Goal: Task Accomplishment & Management: Manage account settings

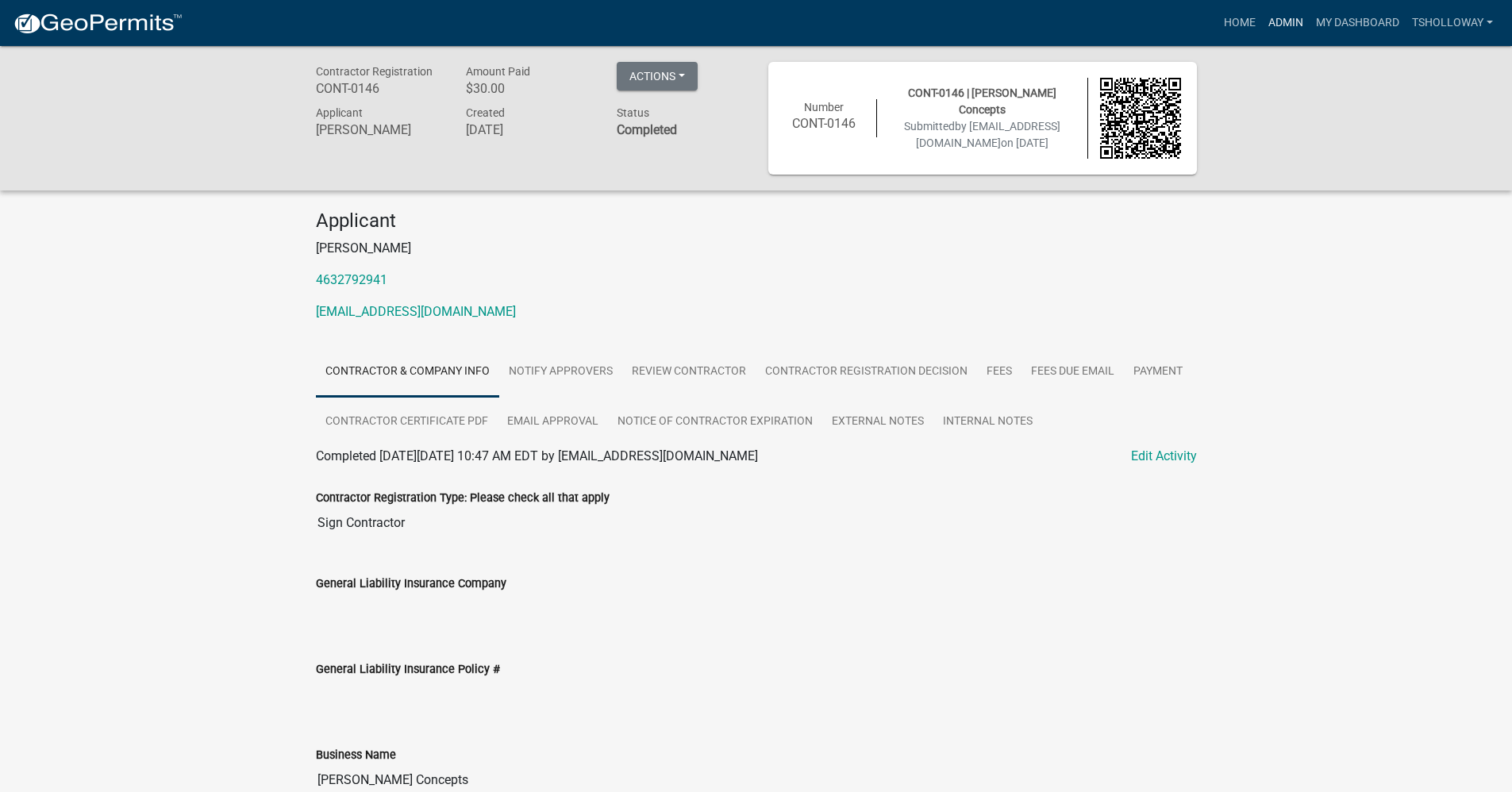
click at [1292, 20] on link "Admin" at bounding box center [1285, 23] width 48 height 30
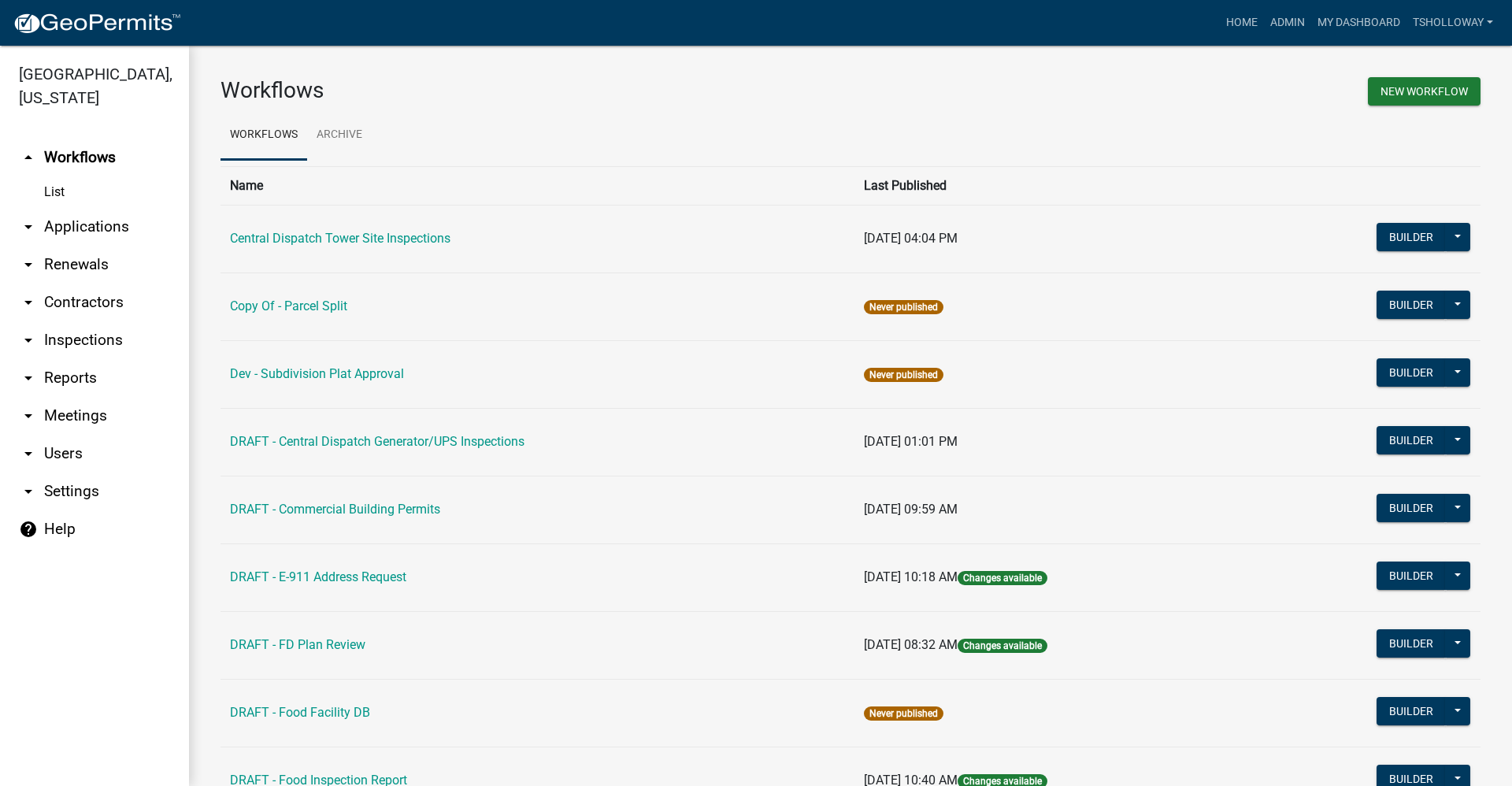
click at [77, 208] on link "arrow_drop_down Applications" at bounding box center [94, 227] width 189 height 38
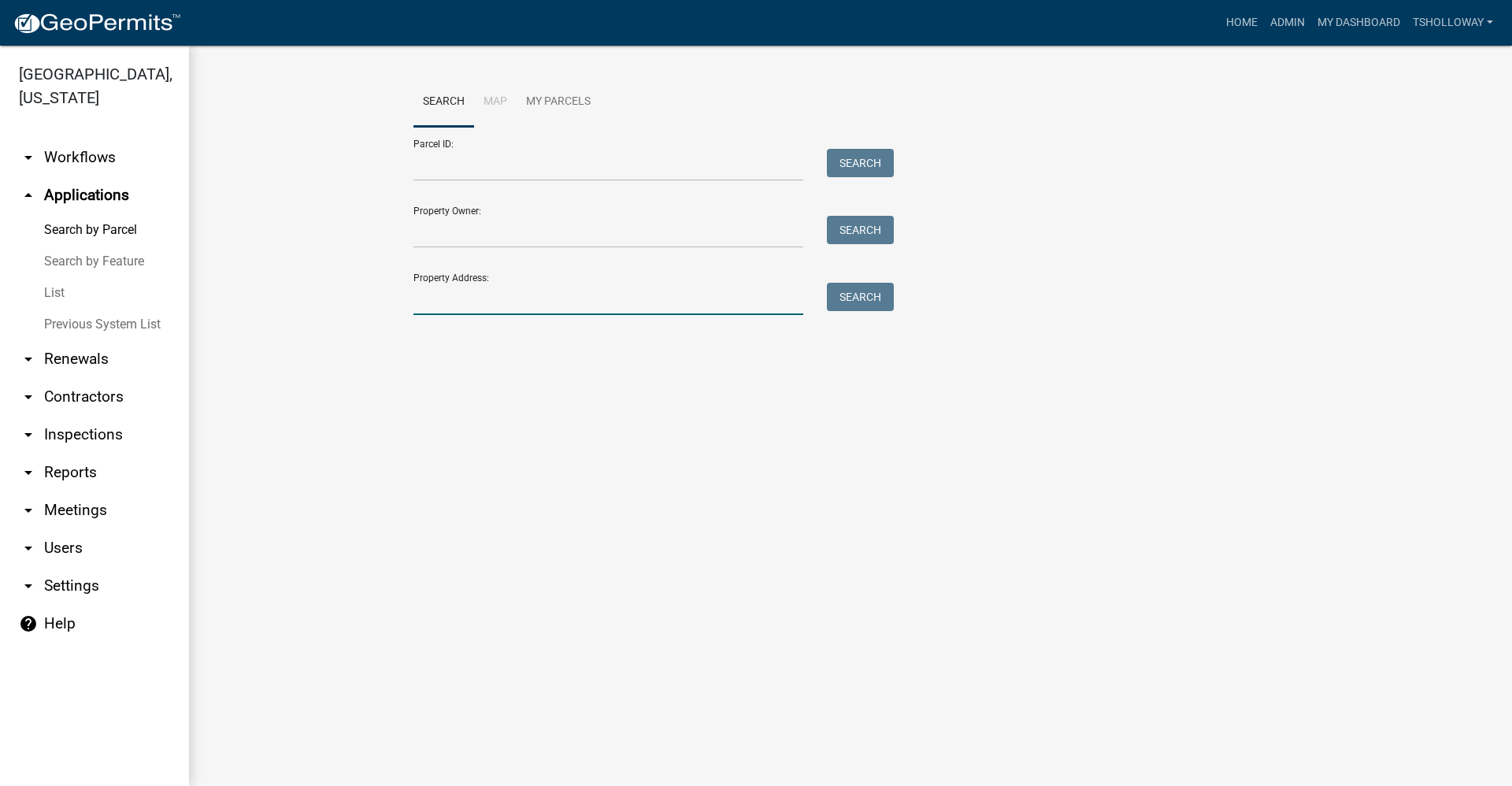
click at [444, 301] on input "Property Address:" at bounding box center [608, 299] width 389 height 32
type input "[STREET_ADDRESS]"
click at [860, 294] on button "Search" at bounding box center [860, 297] width 67 height 28
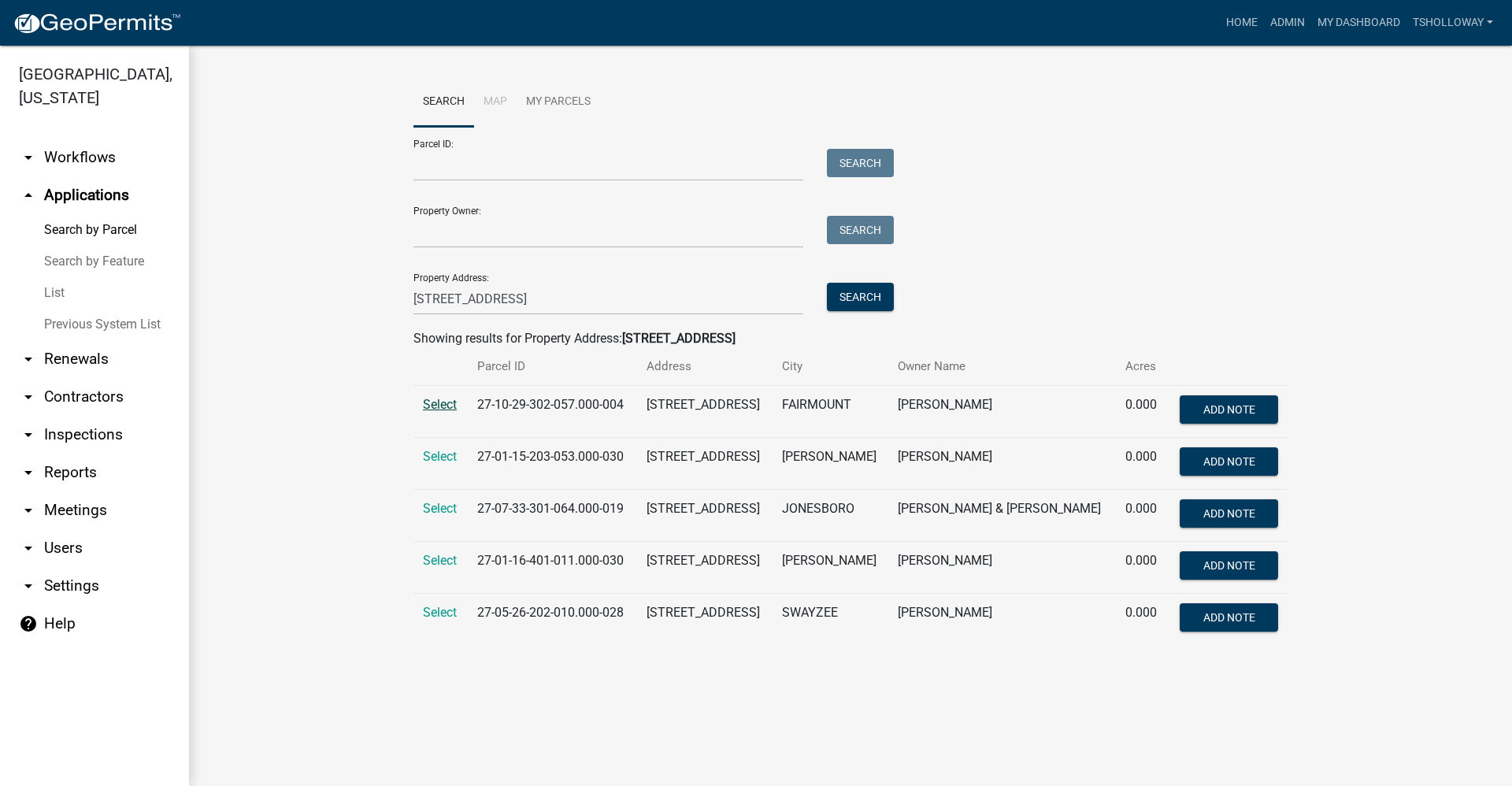
click at [435, 404] on span "Select" at bounding box center [440, 404] width 34 height 15
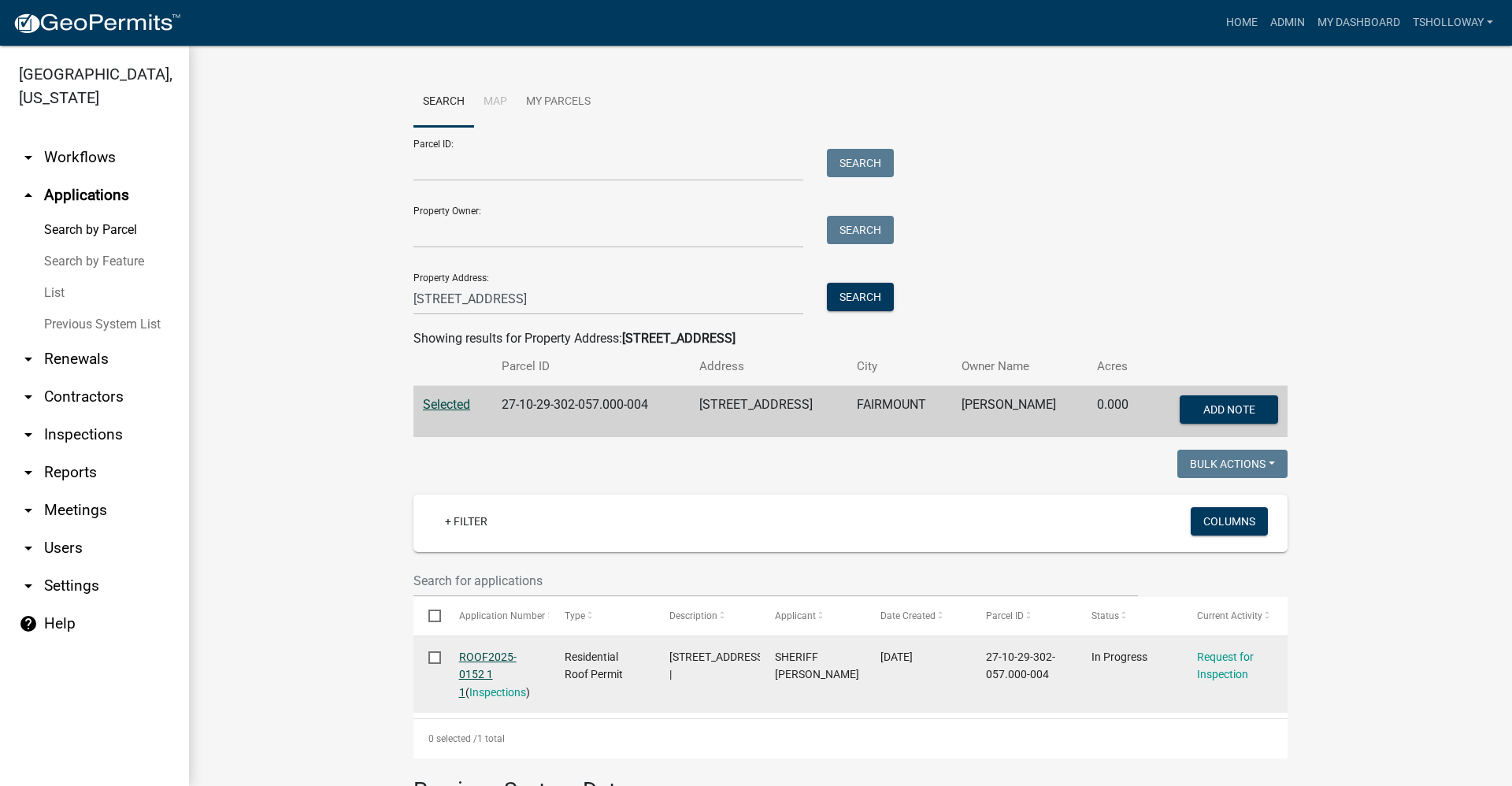
click at [476, 657] on link "ROOF2025-0152 1 1" at bounding box center [487, 675] width 58 height 49
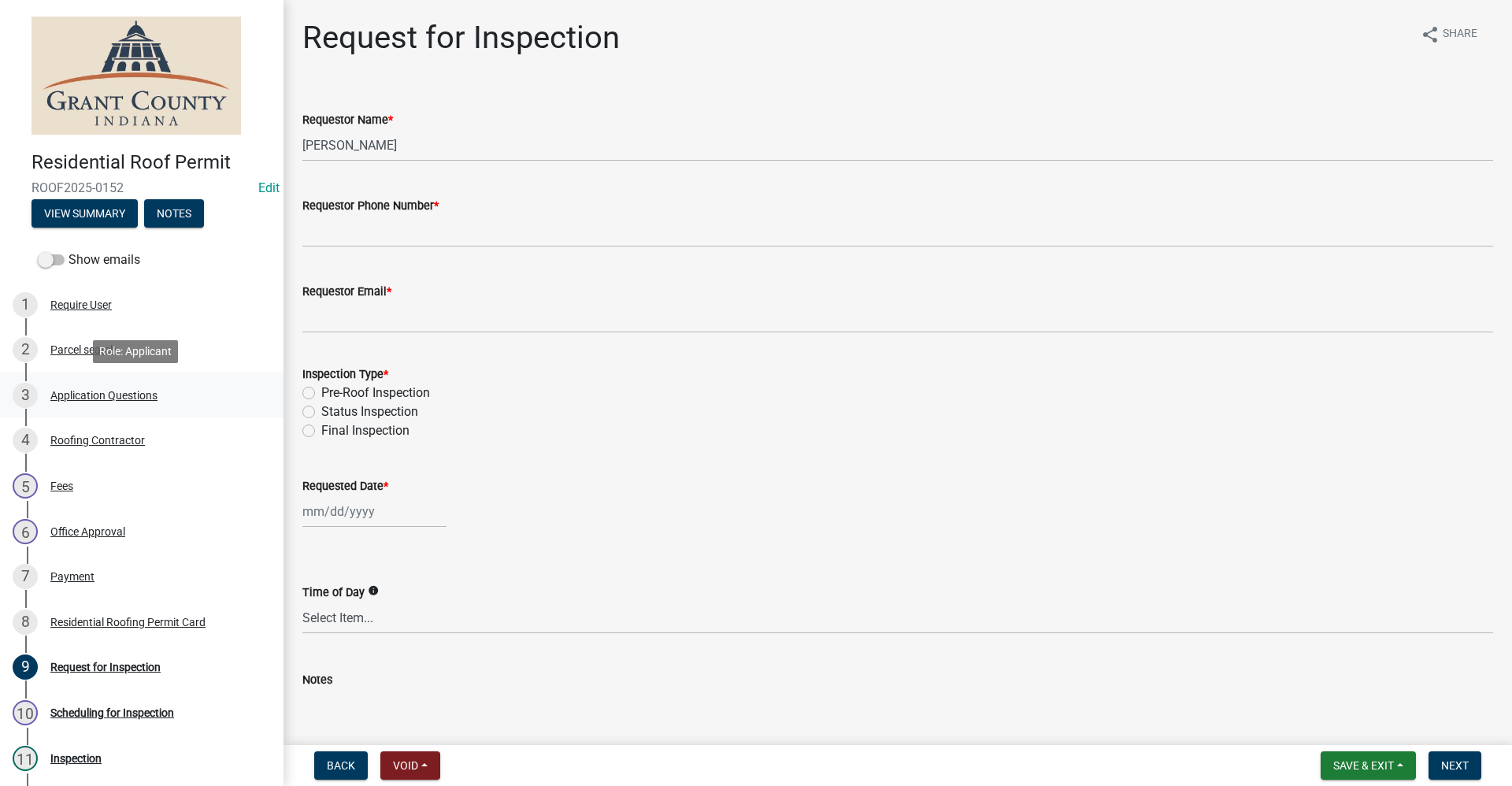
click at [102, 397] on div "Application Questions" at bounding box center [104, 395] width 107 height 11
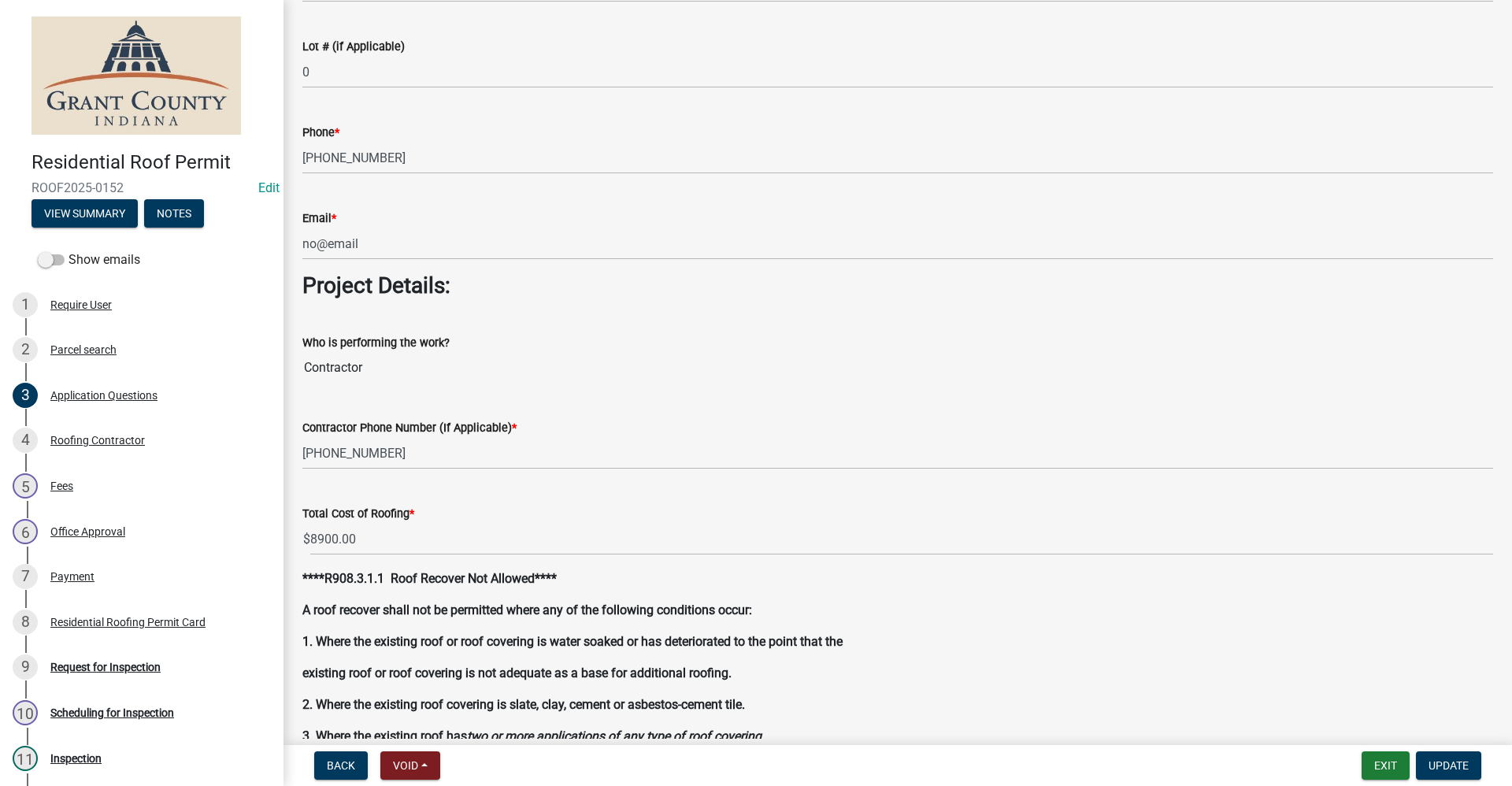
scroll to position [1103, 0]
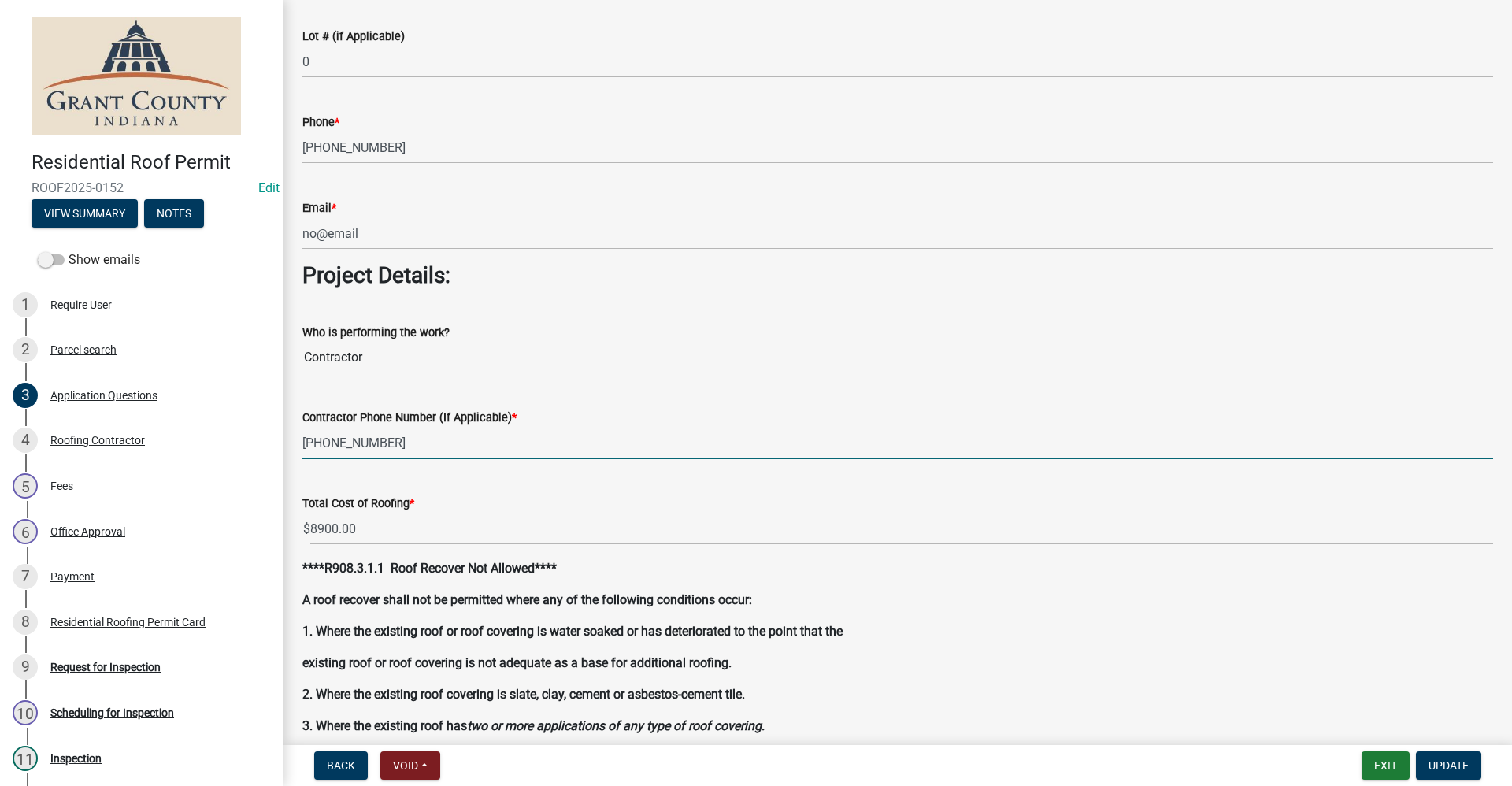
drag, startPoint x: 377, startPoint y: 439, endPoint x: 307, endPoint y: 435, distance: 70.1
click at [300, 432] on div "Contractor Phone Number (If Applicable) * [PHONE_NUMBER]" at bounding box center [898, 422] width 1214 height 73
click at [1396, 762] on button "Exit" at bounding box center [1385, 766] width 48 height 28
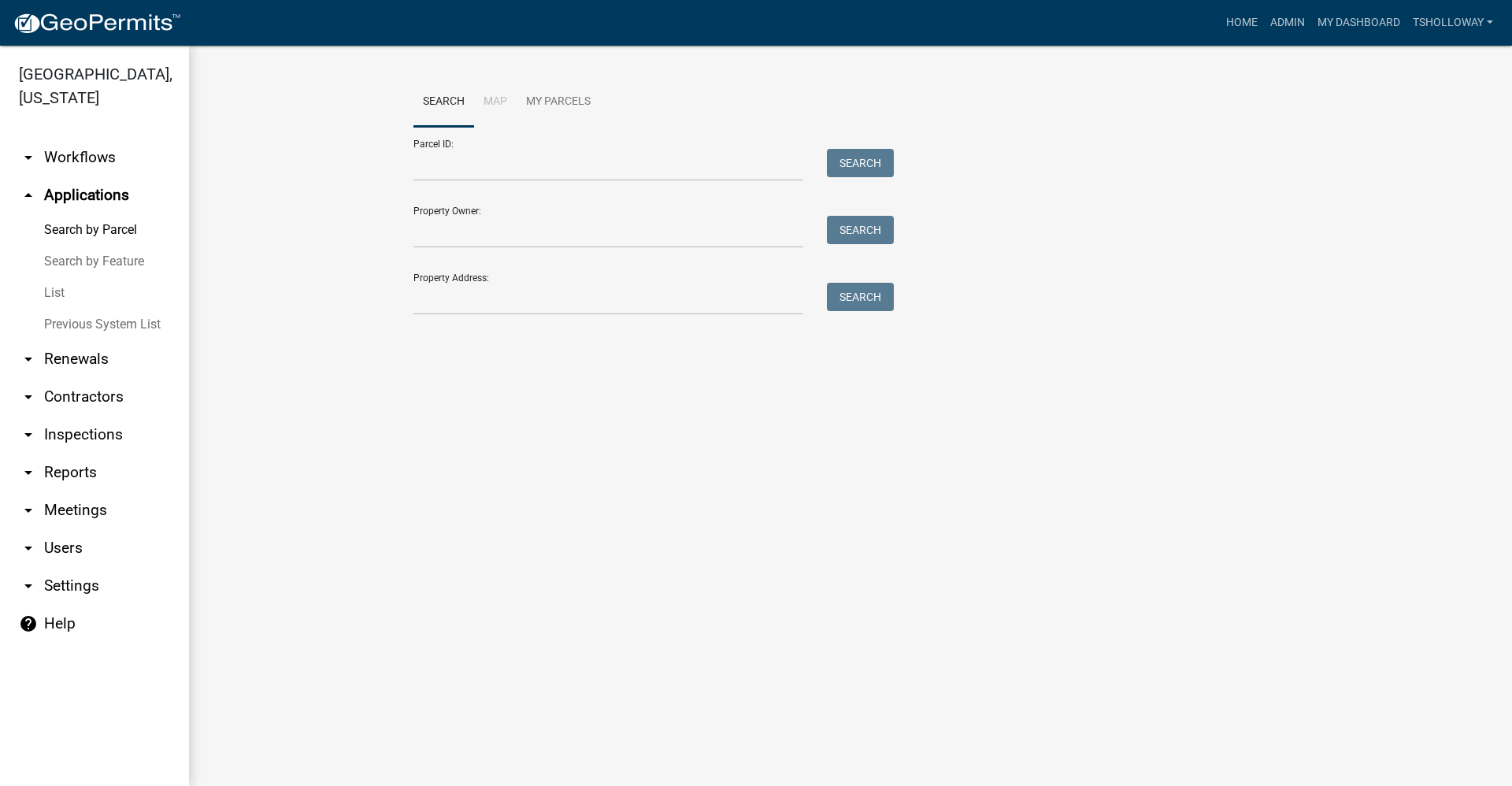
click at [86, 416] on link "arrow_drop_down Inspections" at bounding box center [94, 435] width 189 height 38
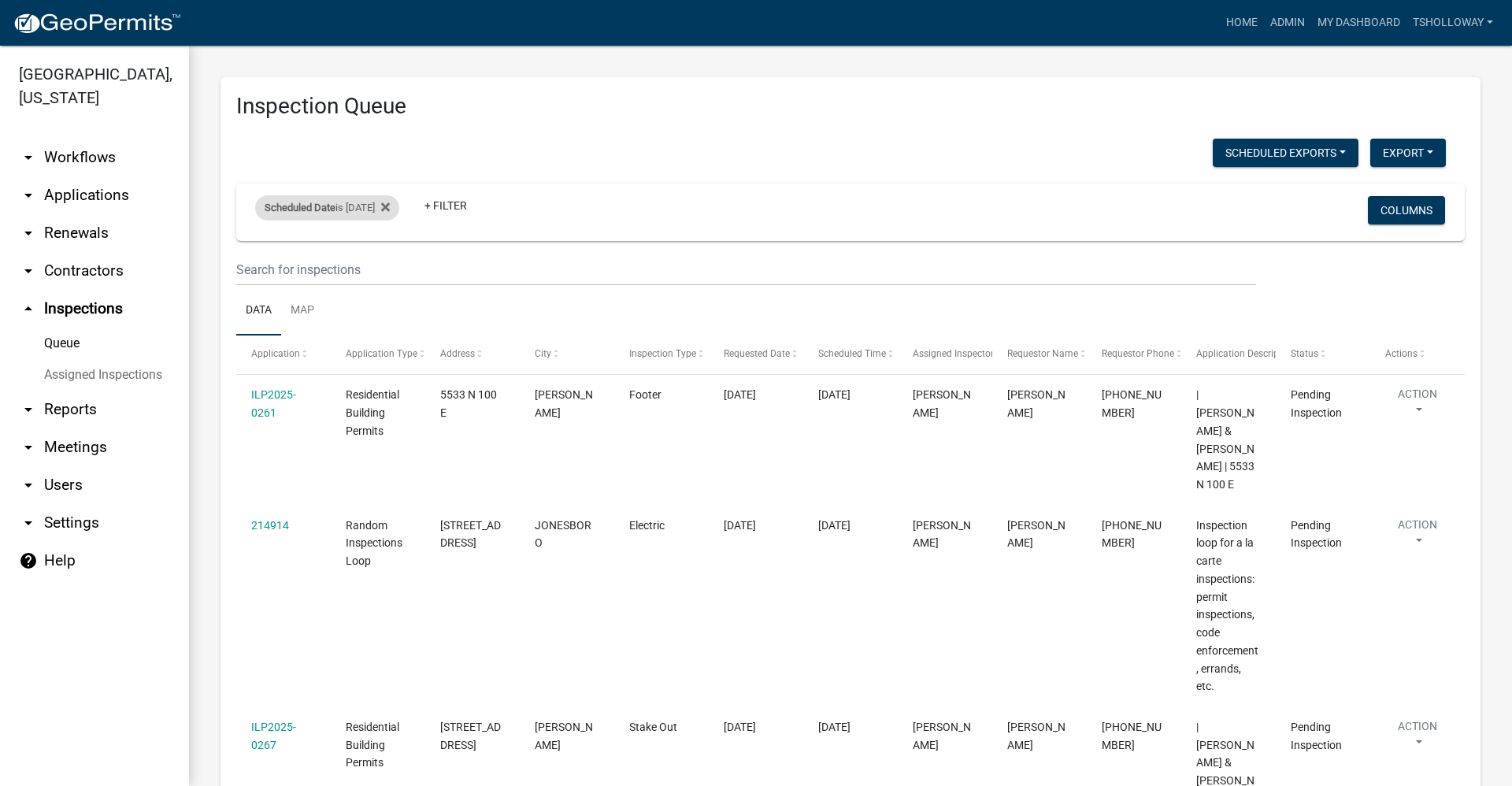
click at [333, 210] on span "Scheduled Date" at bounding box center [300, 207] width 71 height 12
click at [390, 269] on input "[DATE]" at bounding box center [341, 267] width 110 height 32
click at [348, 309] on button "Done" at bounding box center [341, 314] width 110 height 28
